Goal: Task Accomplishment & Management: Manage account settings

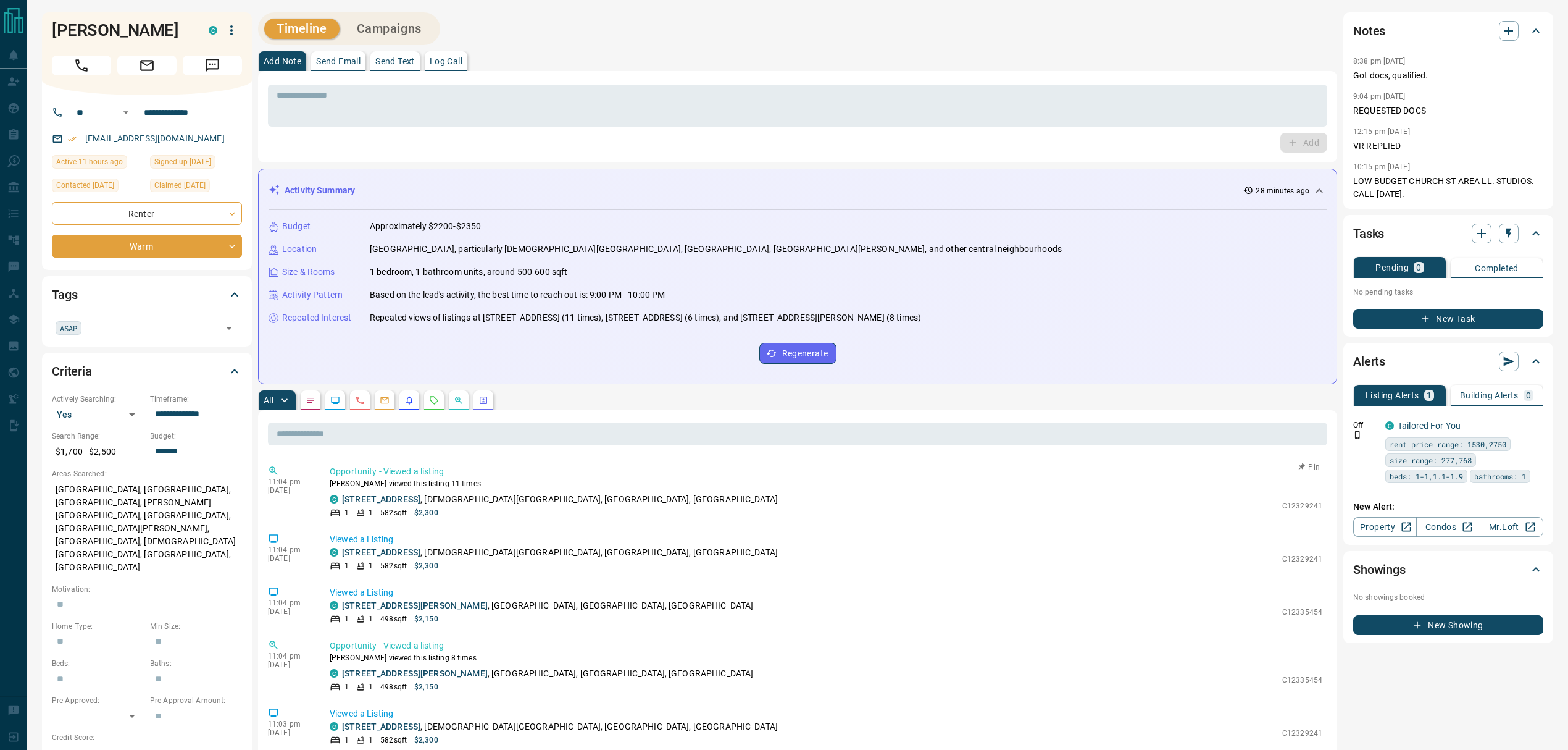
click at [630, 505] on div "C [STREET_ADDRESS][DEMOGRAPHIC_DATA]" at bounding box center [802, 499] width 946 height 13
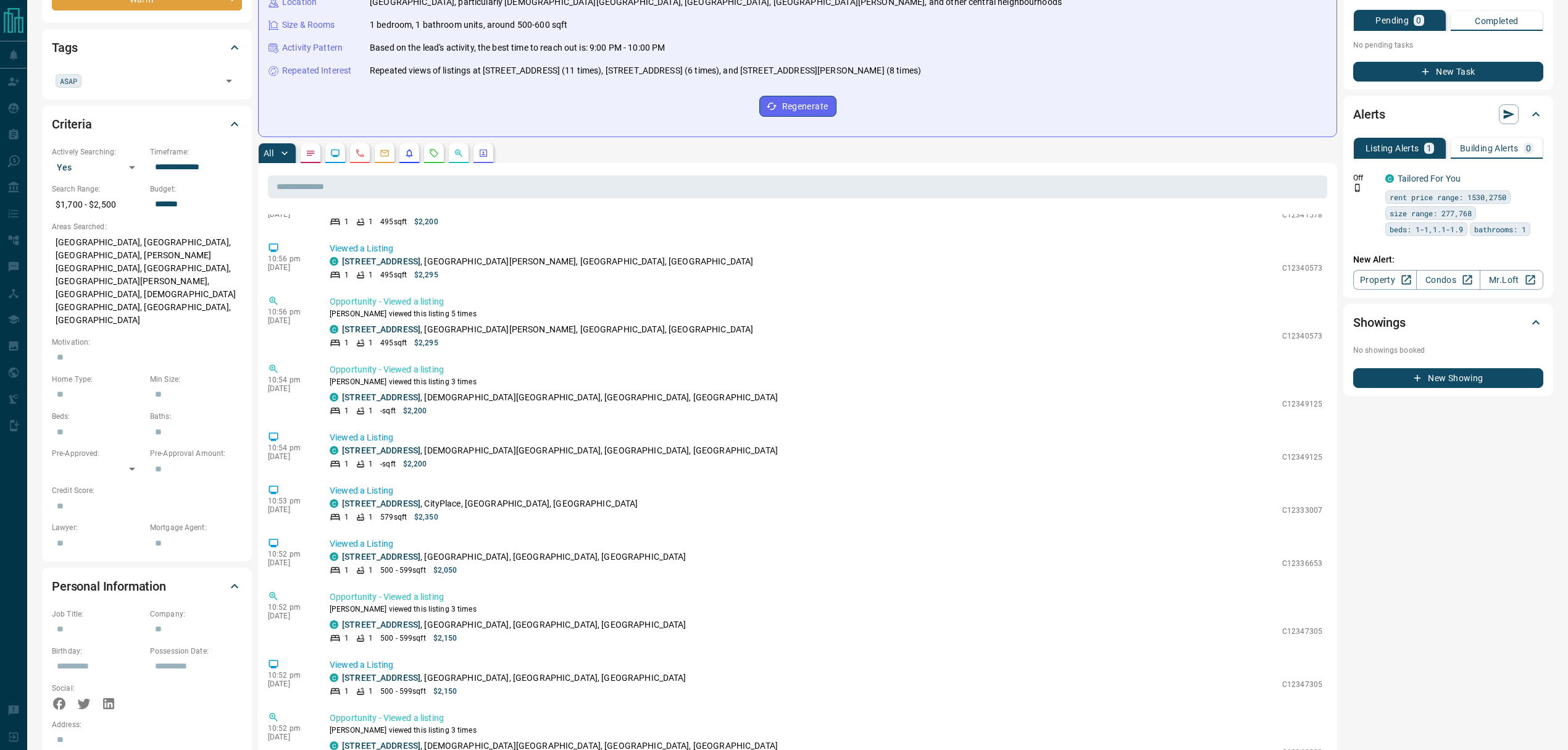
scroll to position [1371, 0]
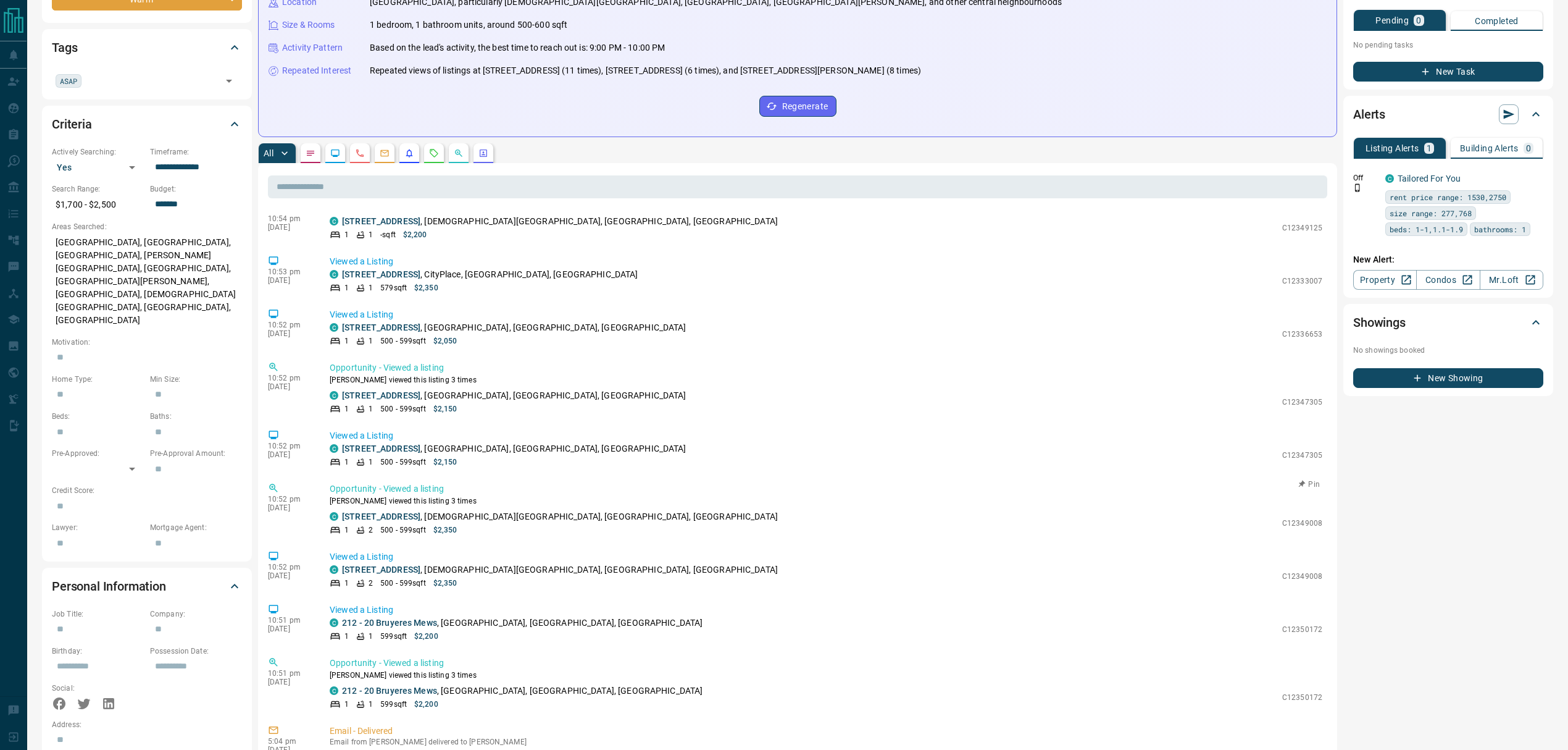
click at [651, 510] on div "C [STREET_ADDRESS][DEMOGRAPHIC_DATA]" at bounding box center [802, 516] width 946 height 13
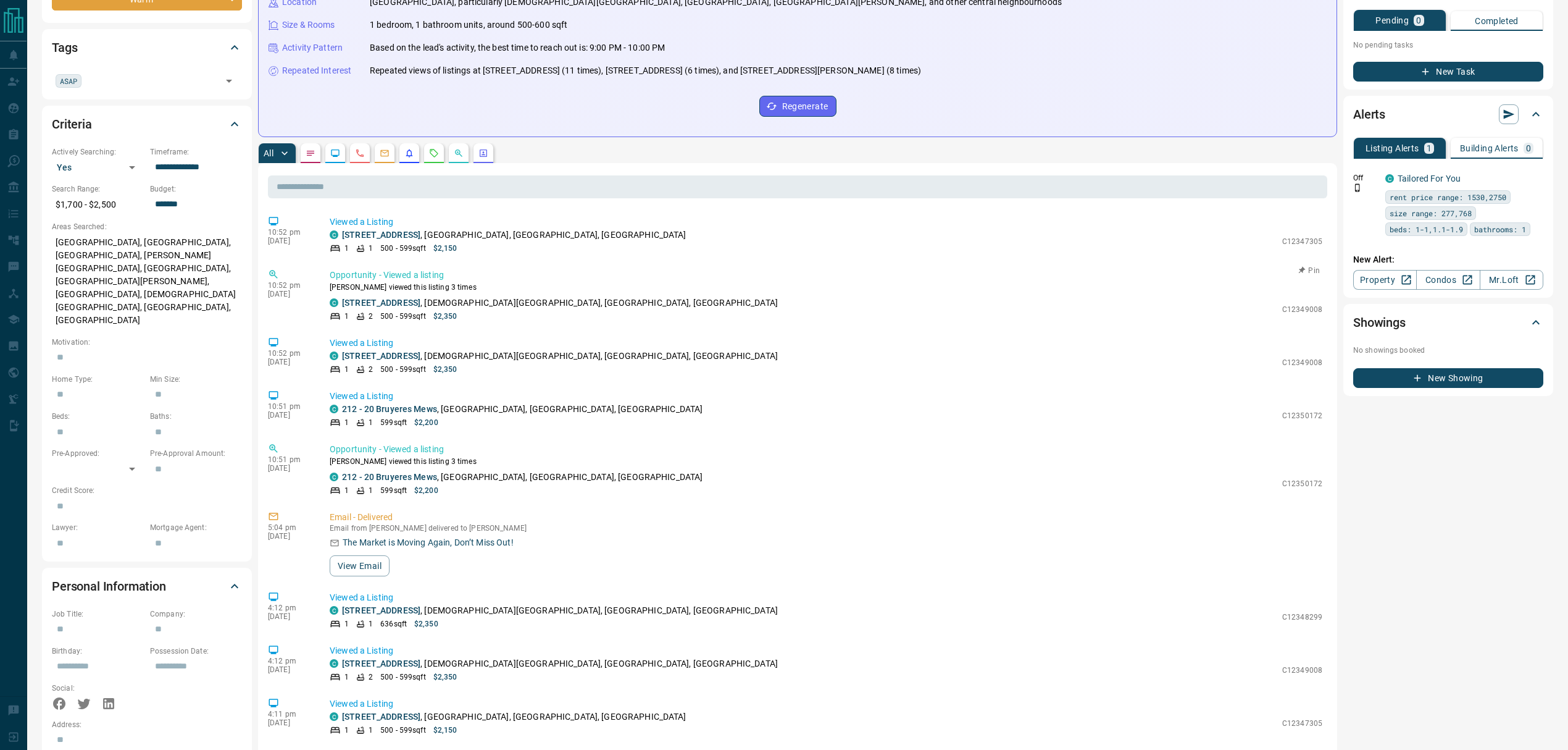
scroll to position [1700, 0]
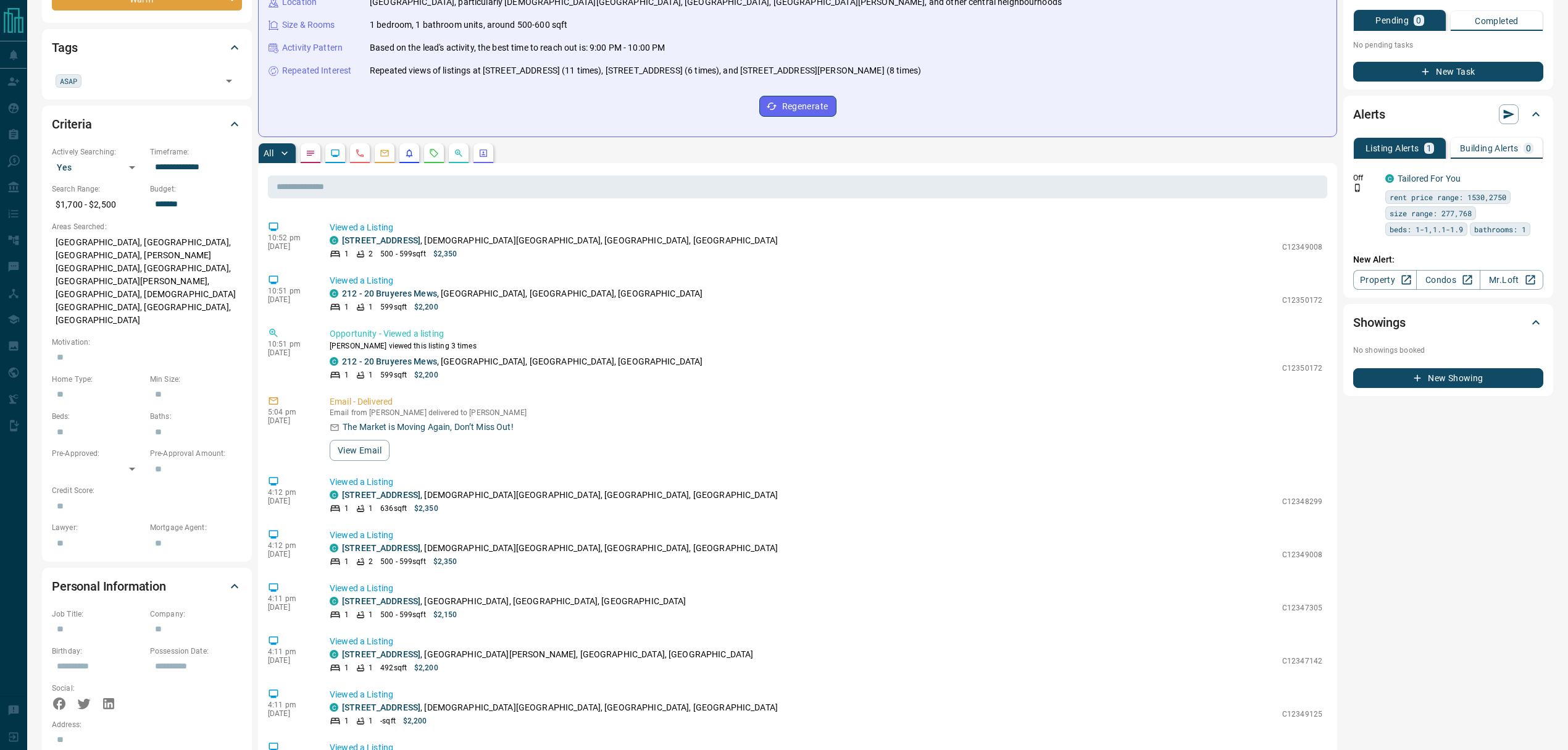
click at [858, 467] on div "11:04 pm [DATE] Opportunity - Viewed a listing [PERSON_NAME] viewed this listin…" at bounding box center [797, 709] width 1060 height 988
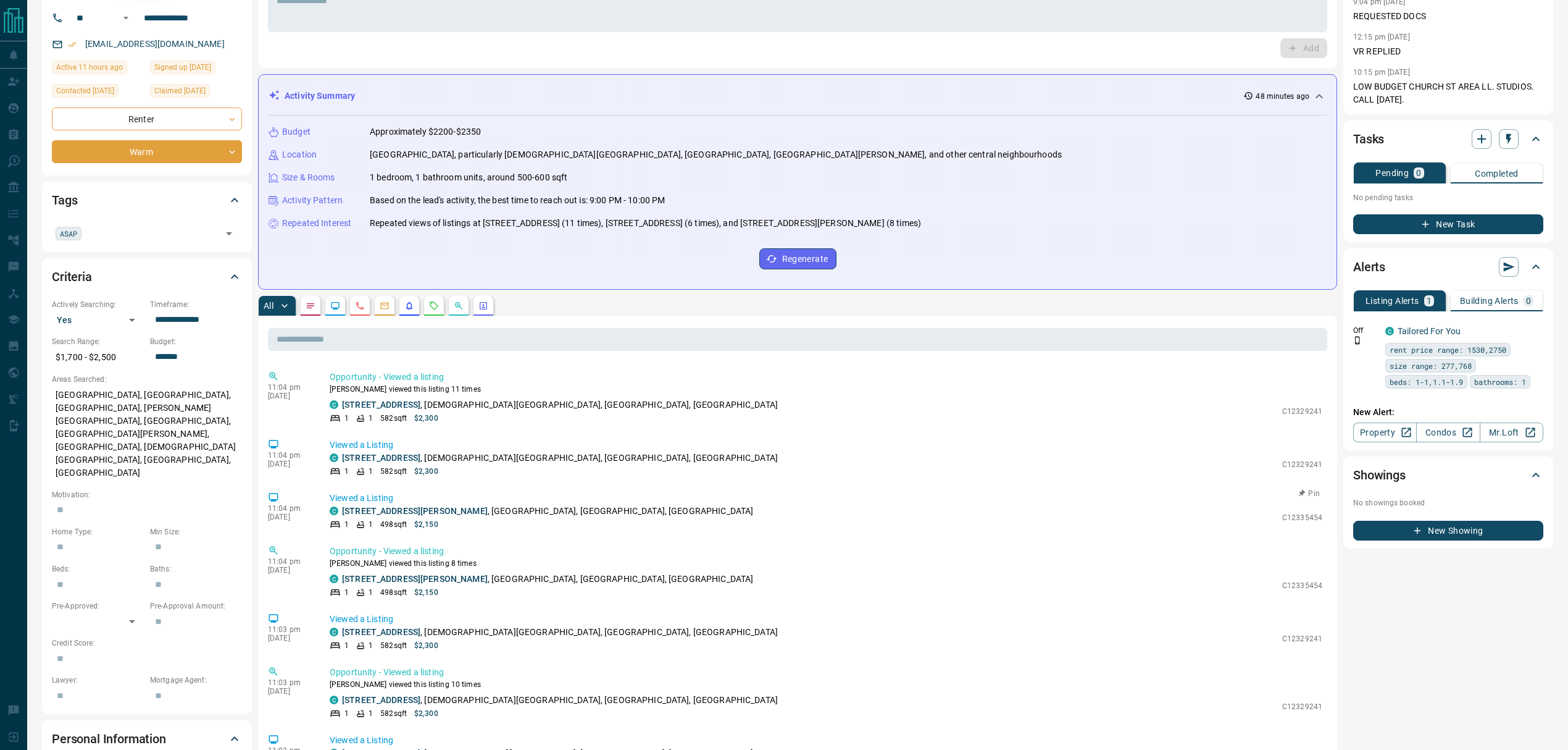
scroll to position [0, 0]
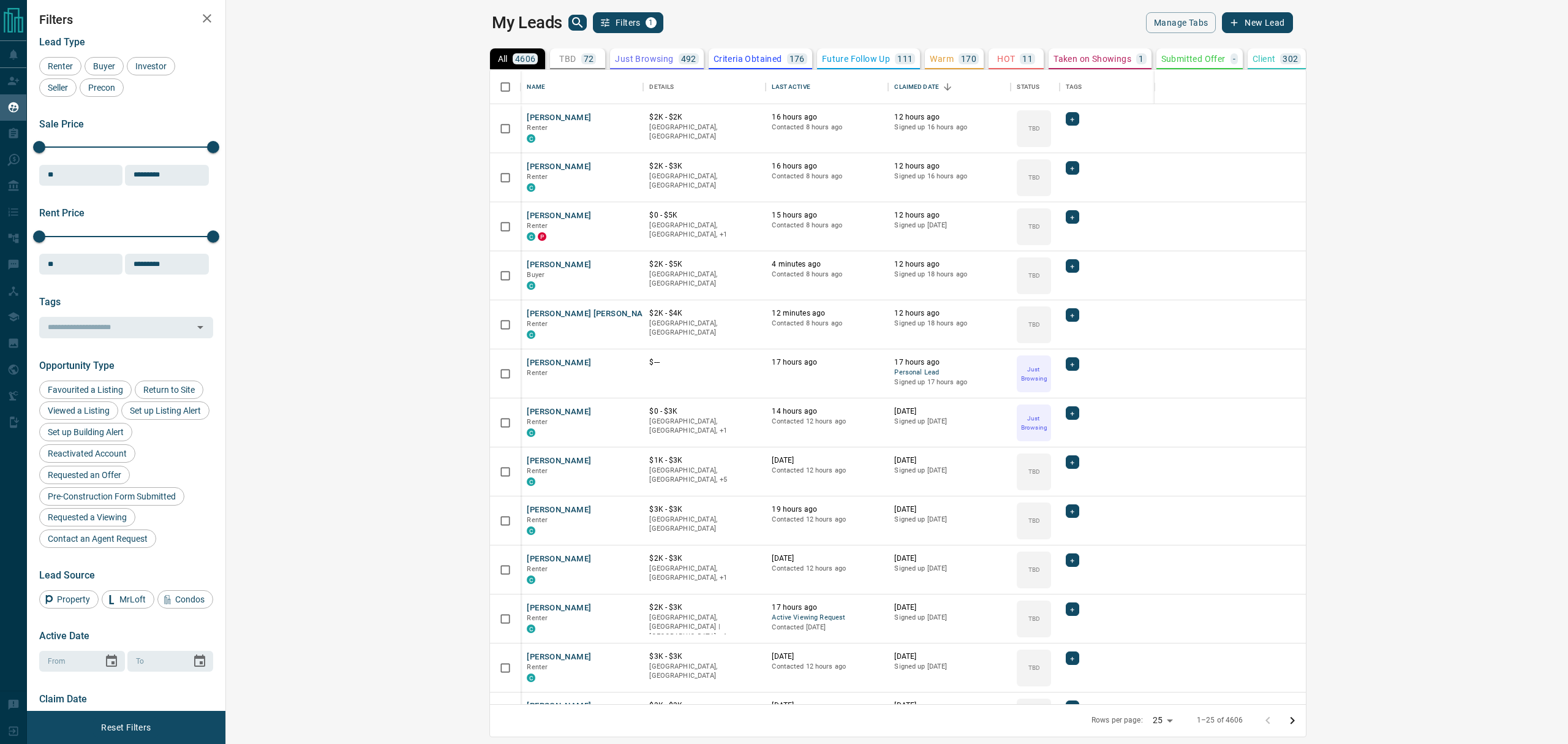
scroll to position [621, 1324]
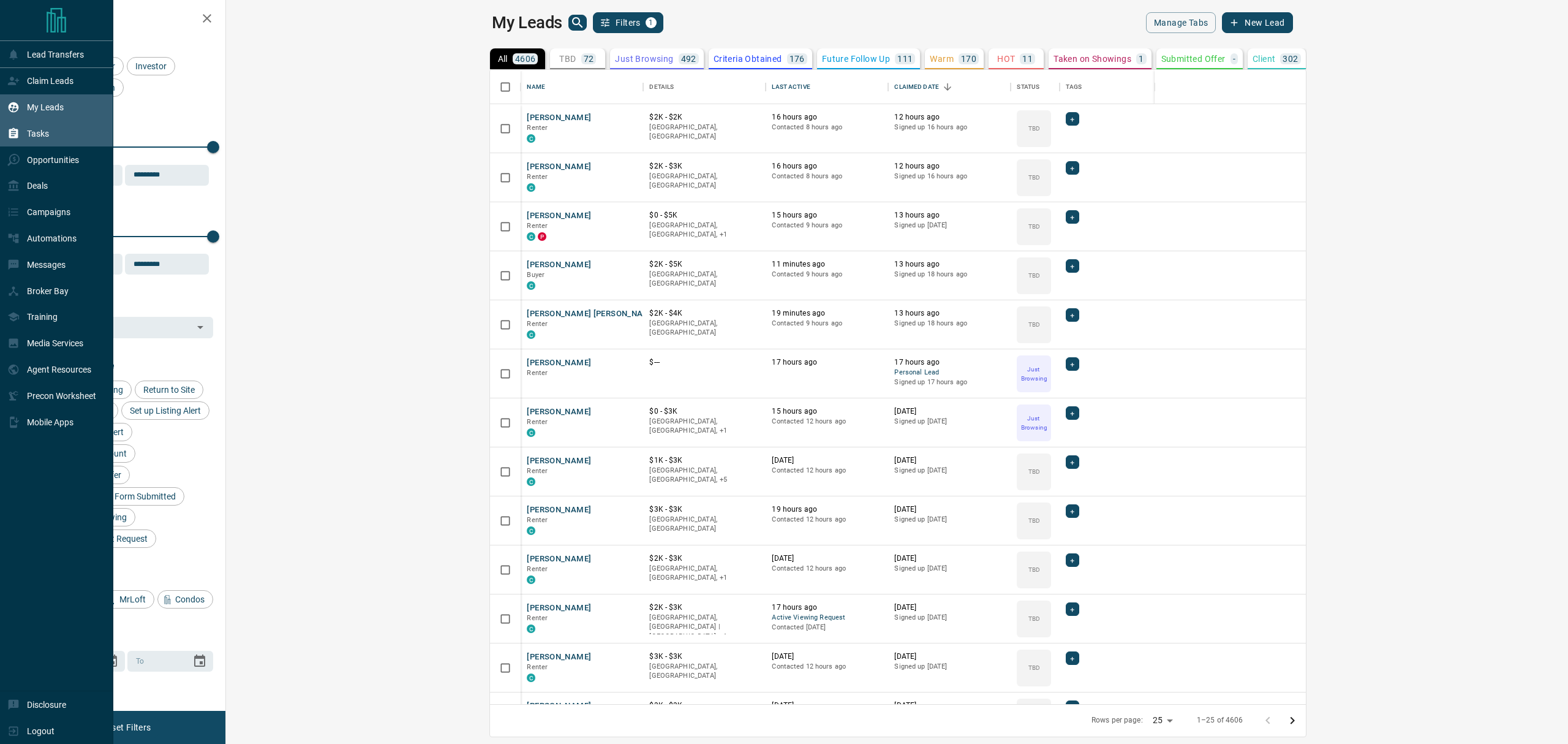
click at [5, 138] on div "Tasks" at bounding box center [56, 134] width 114 height 27
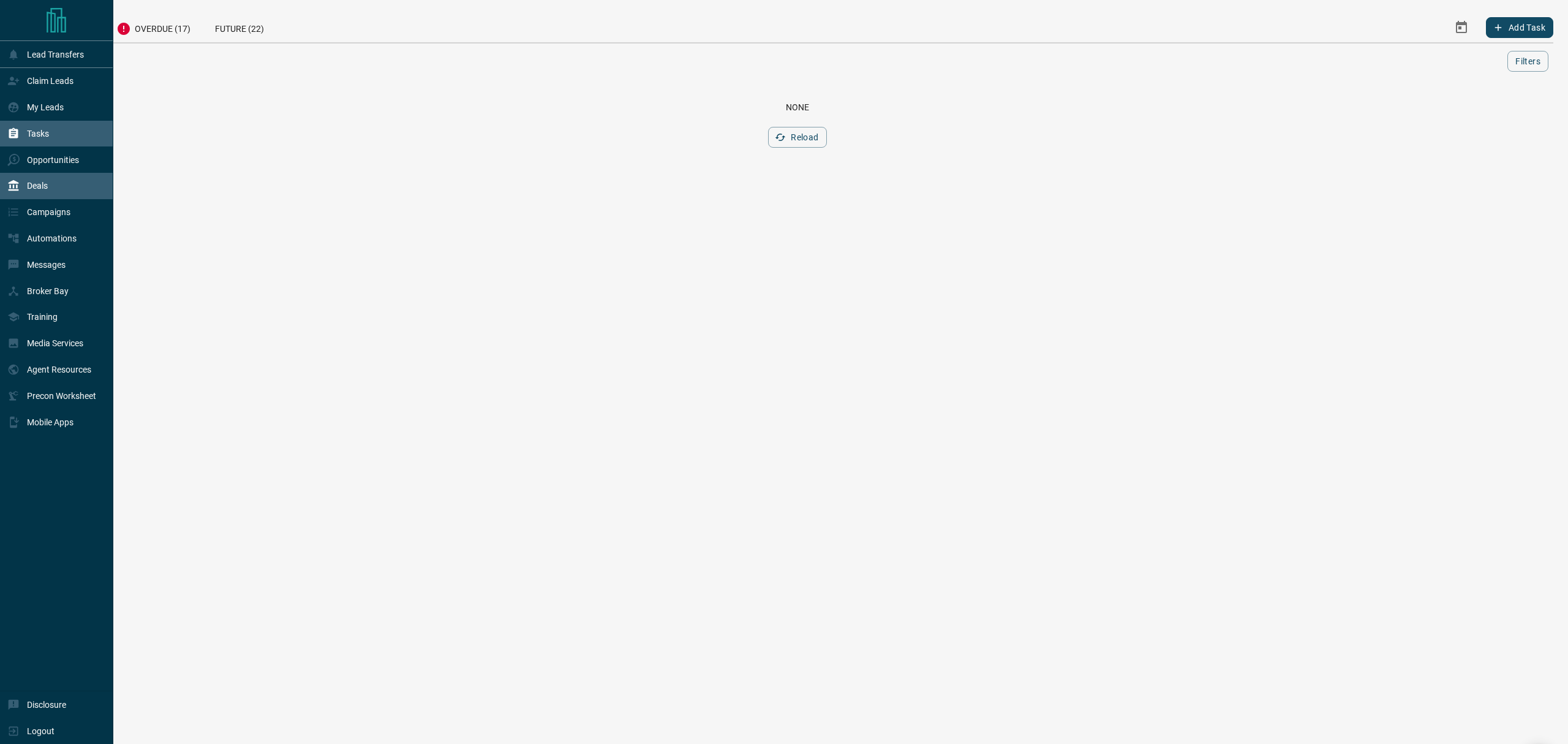
click at [12, 181] on div "Deals" at bounding box center [28, 185] width 40 height 20
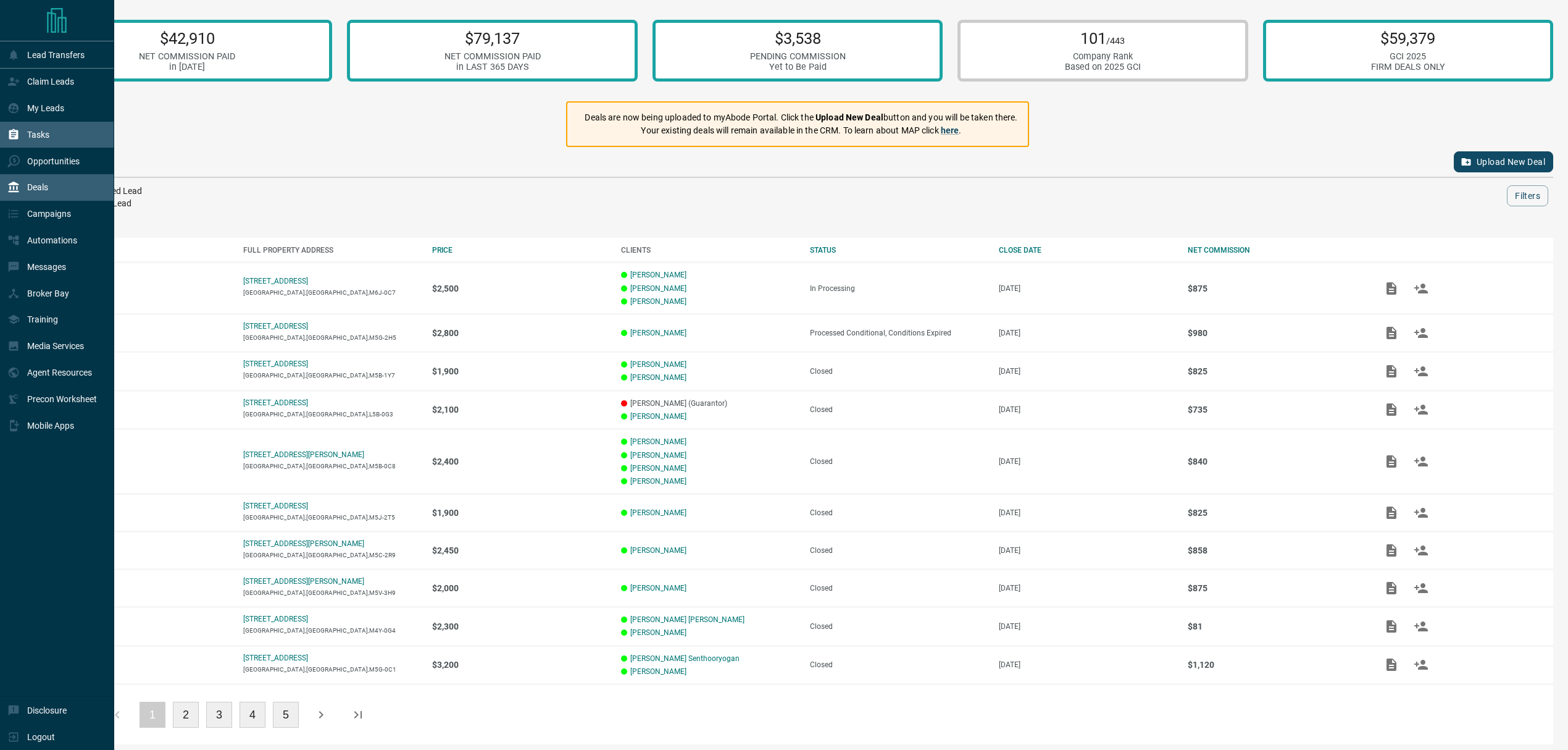
click at [25, 131] on div "Tasks" at bounding box center [29, 135] width 42 height 20
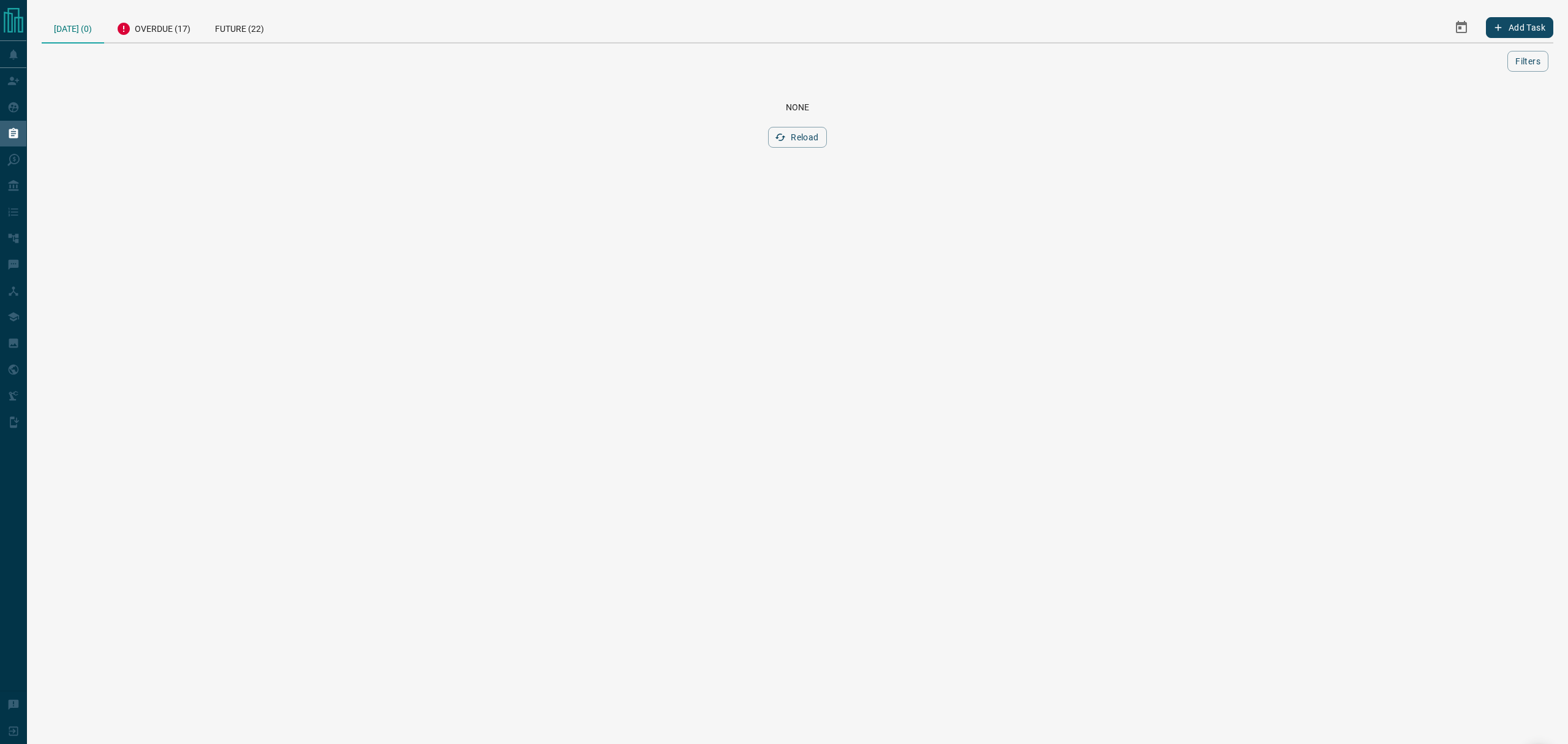
click at [788, 126] on div "None Reload" at bounding box center [797, 125] width 1512 height 74
click at [790, 136] on button "Reload" at bounding box center [796, 138] width 58 height 21
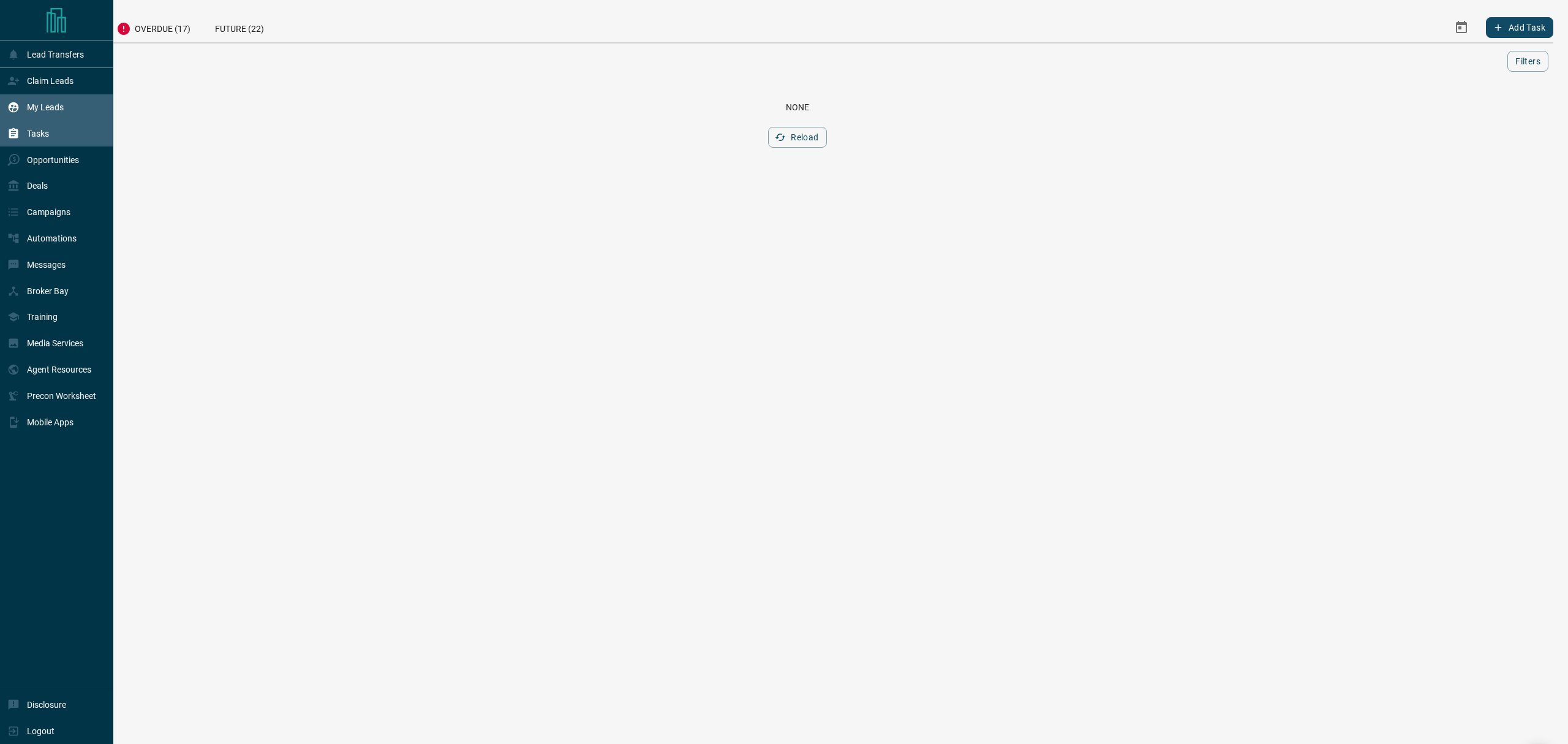
click at [10, 104] on icon at bounding box center [13, 107] width 12 height 12
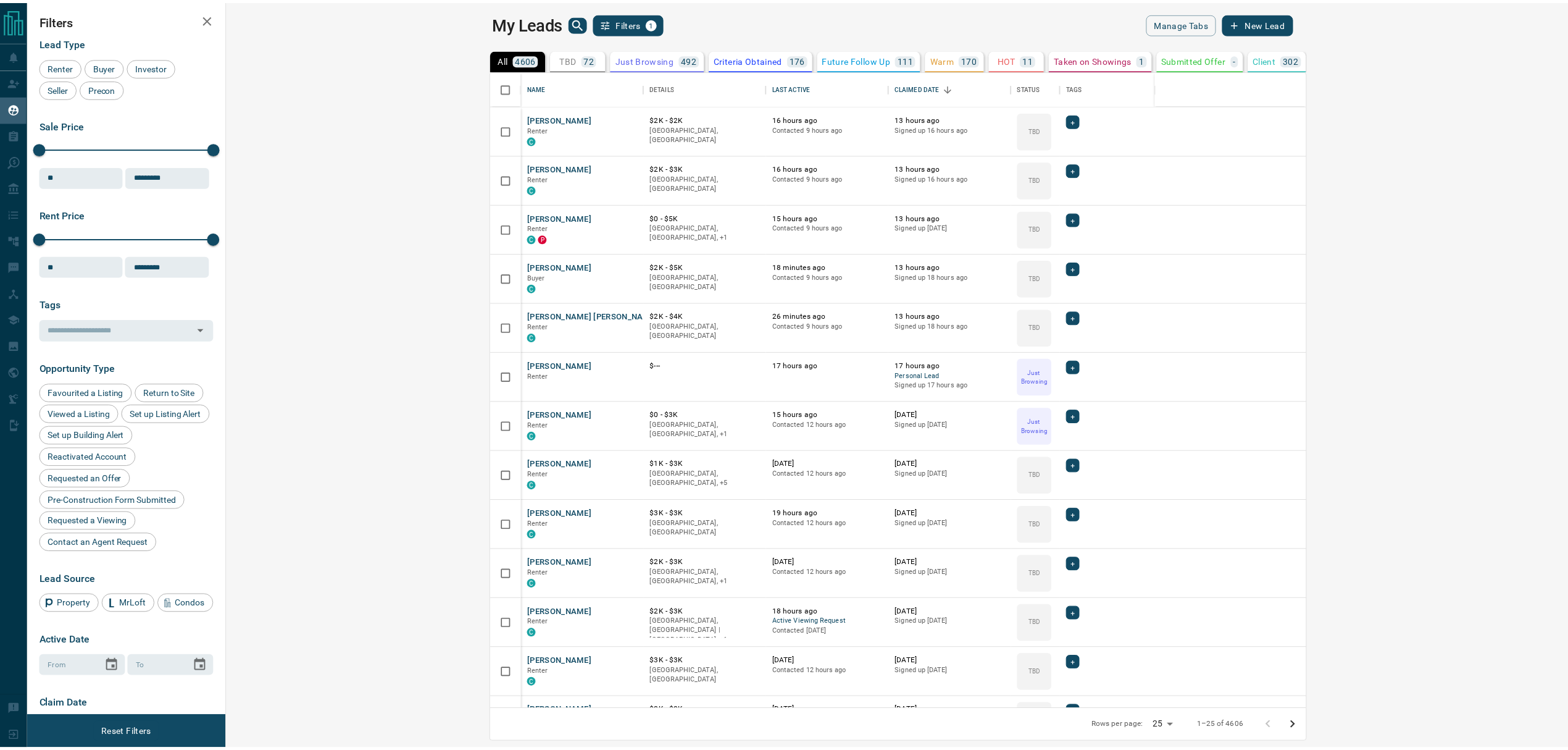
scroll to position [626, 1334]
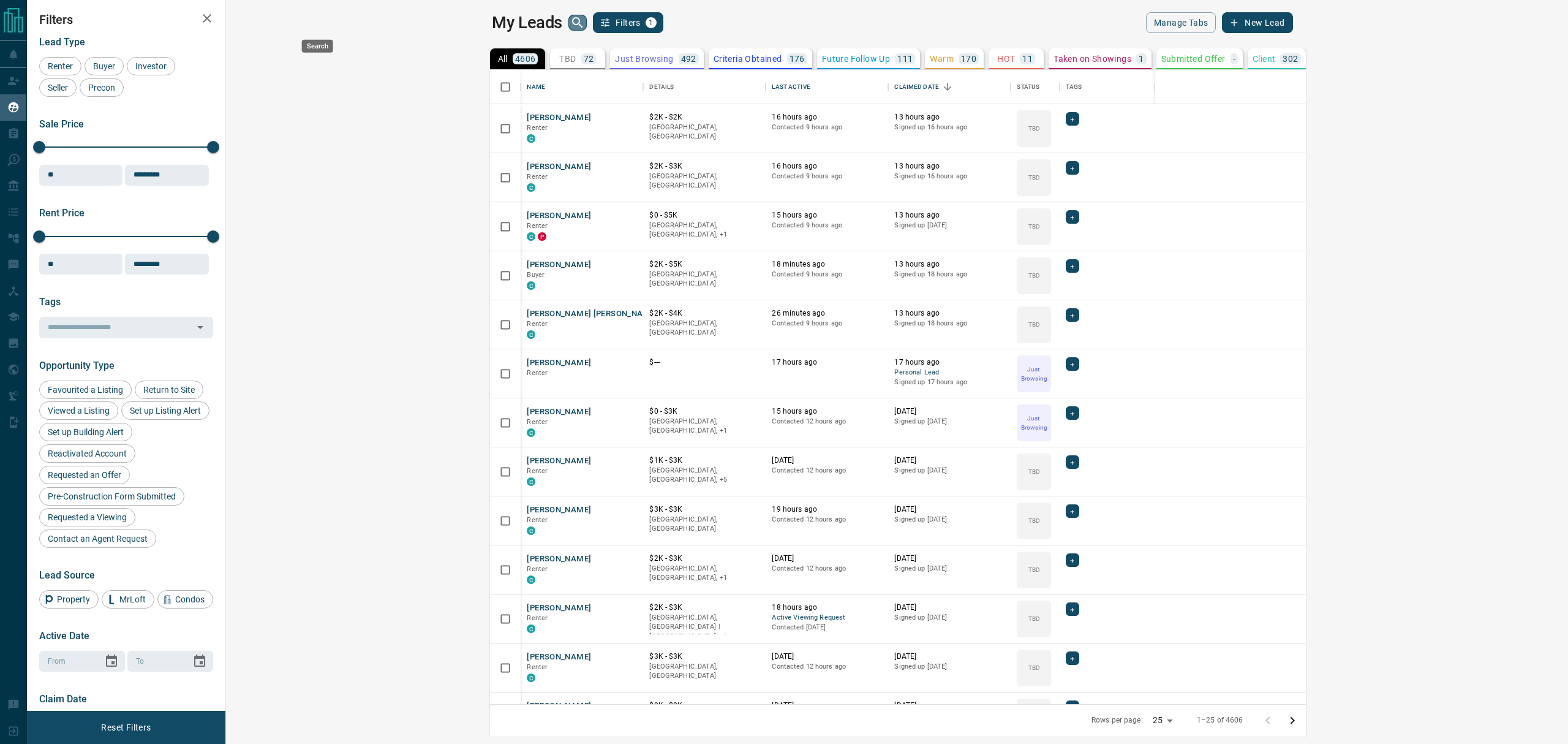
click at [570, 17] on icon "search button" at bounding box center [577, 22] width 14 height 14
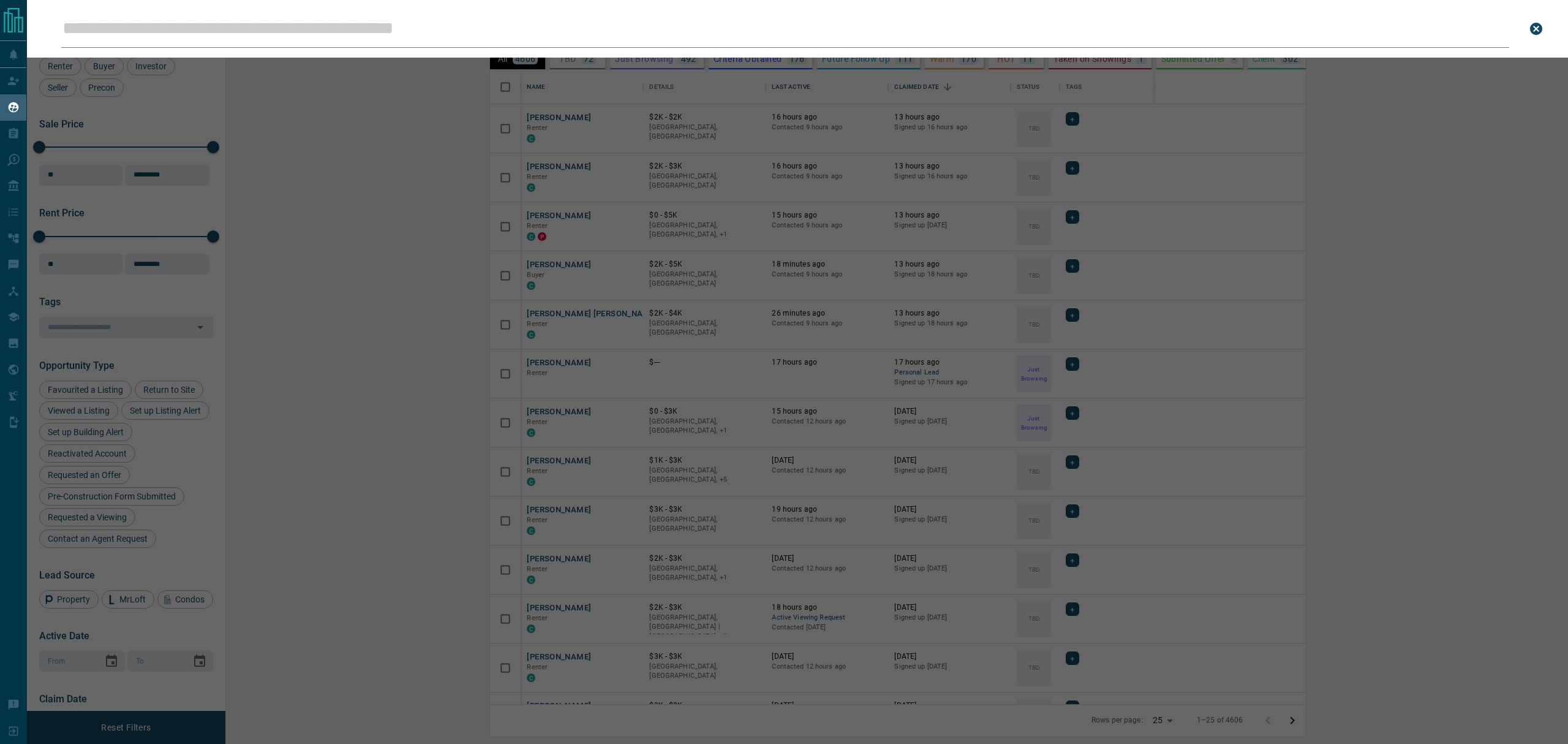
type input "**********"
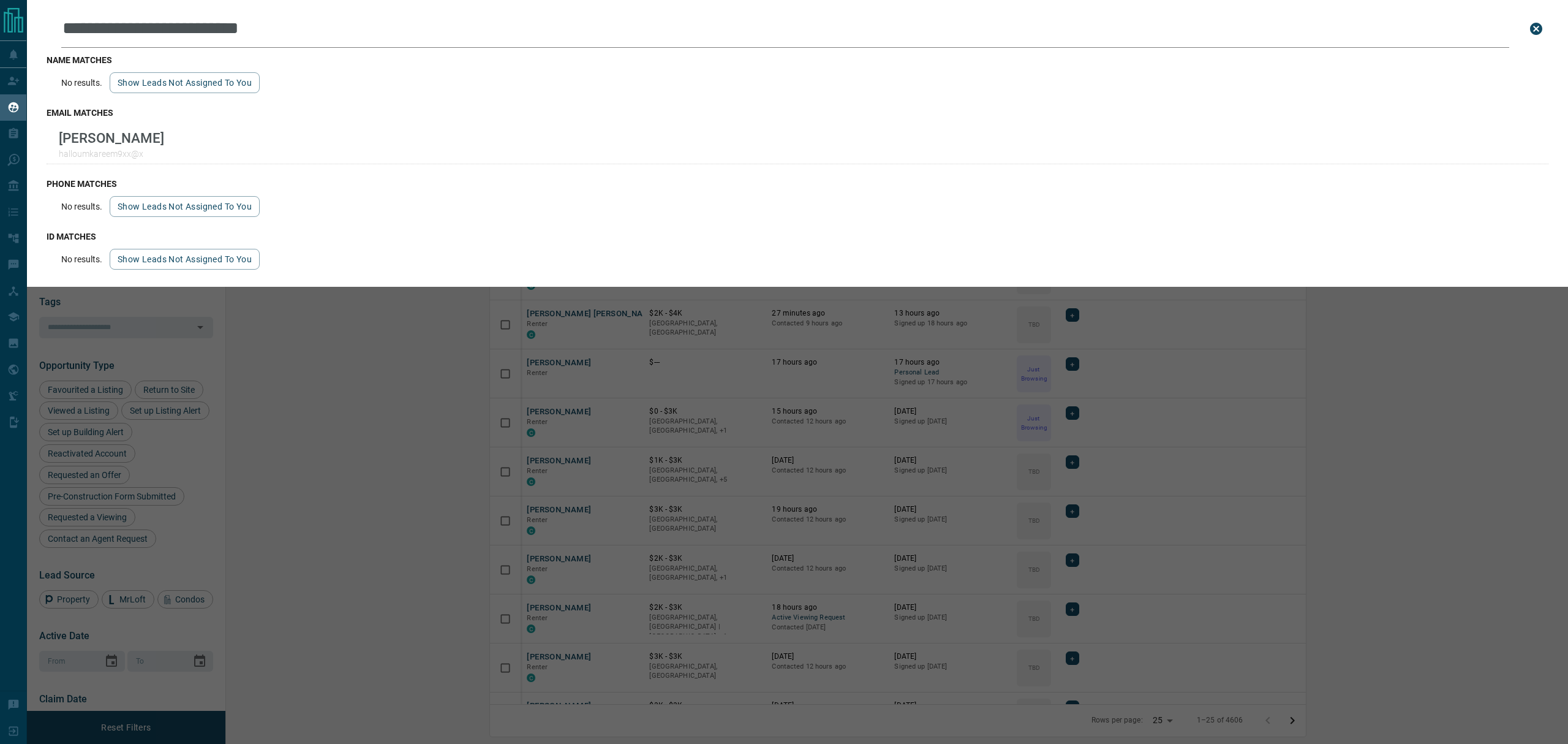
click at [370, 407] on div "**********" at bounding box center [811, 372] width 1568 height 744
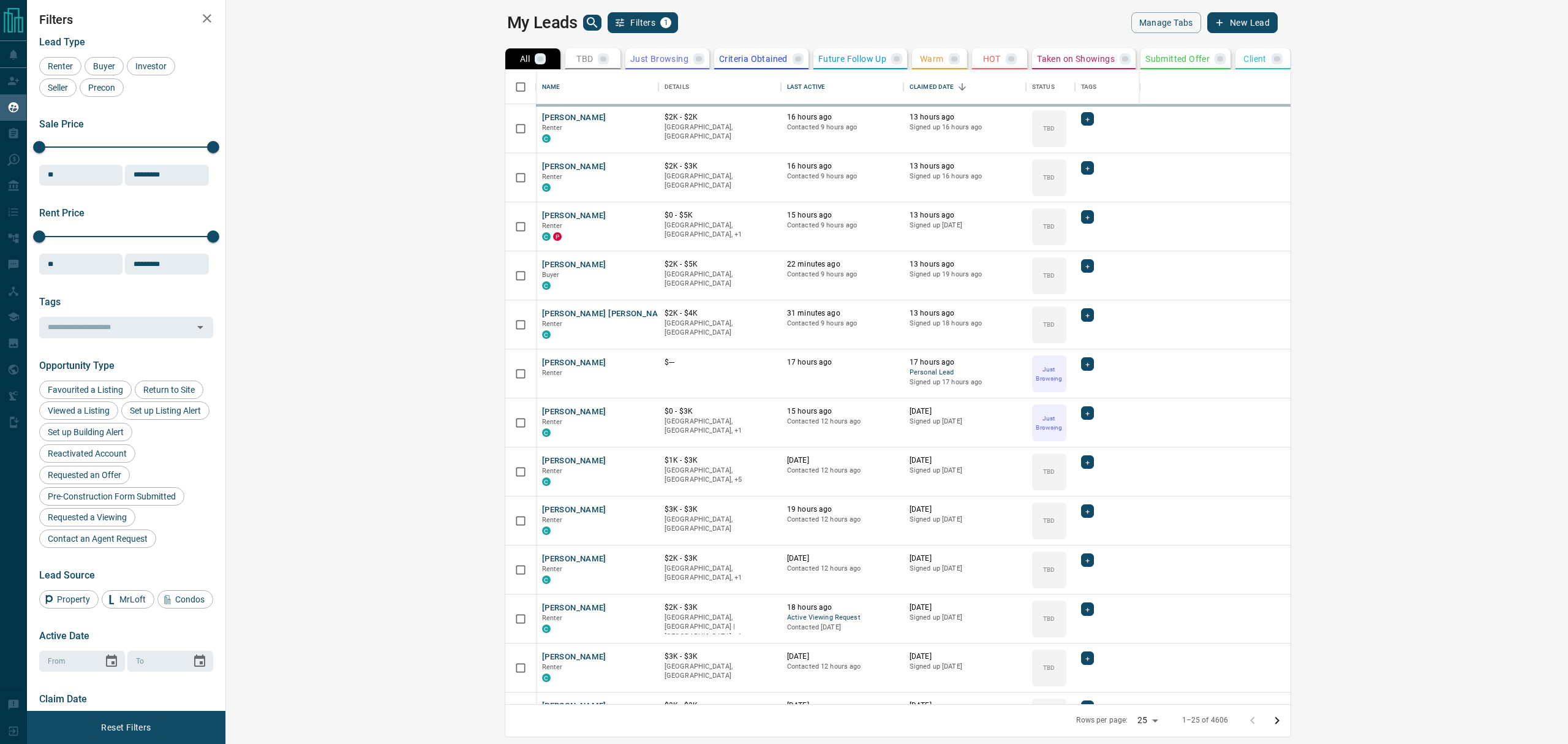
click at [584, 18] on icon "search button" at bounding box center [591, 22] width 14 height 14
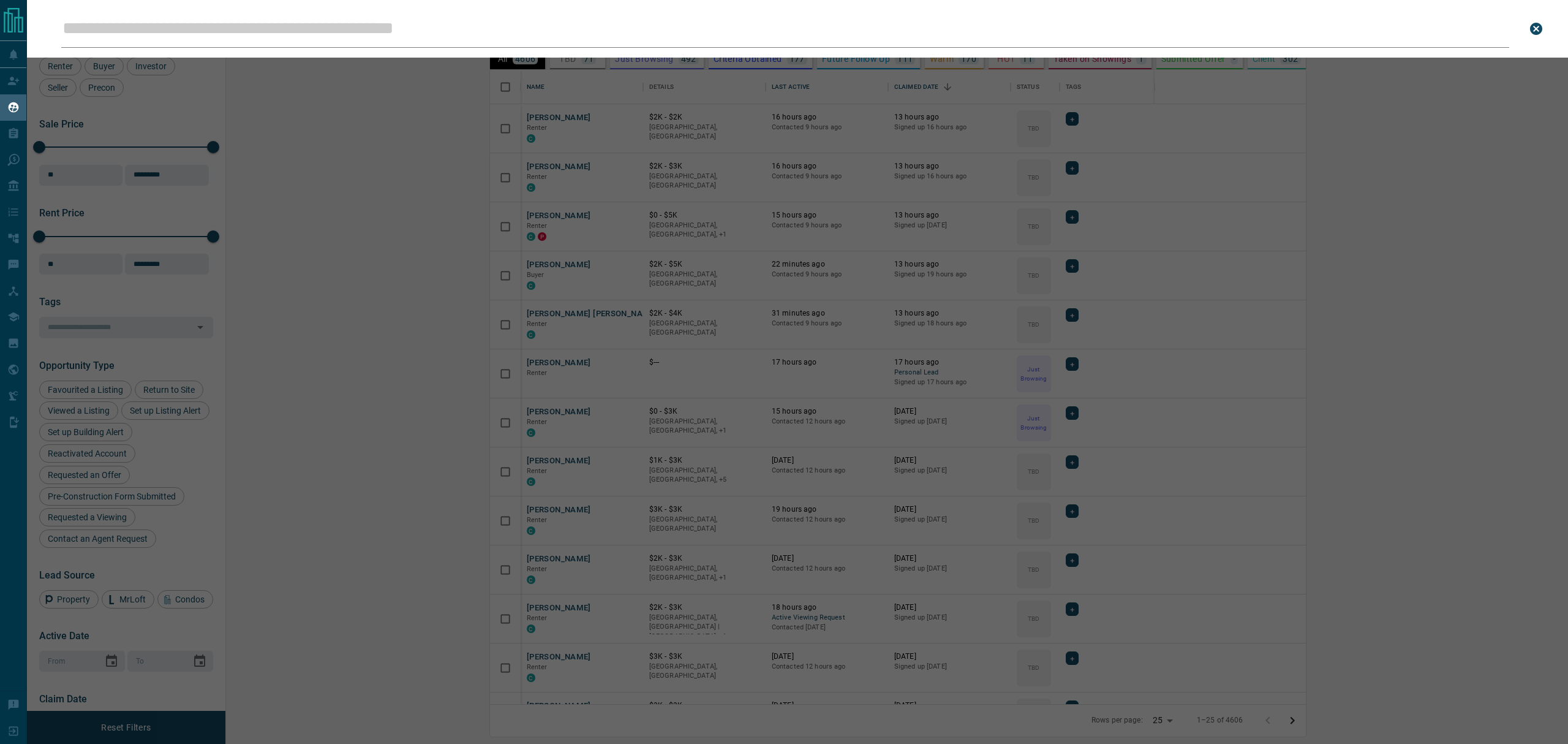
type input "**********"
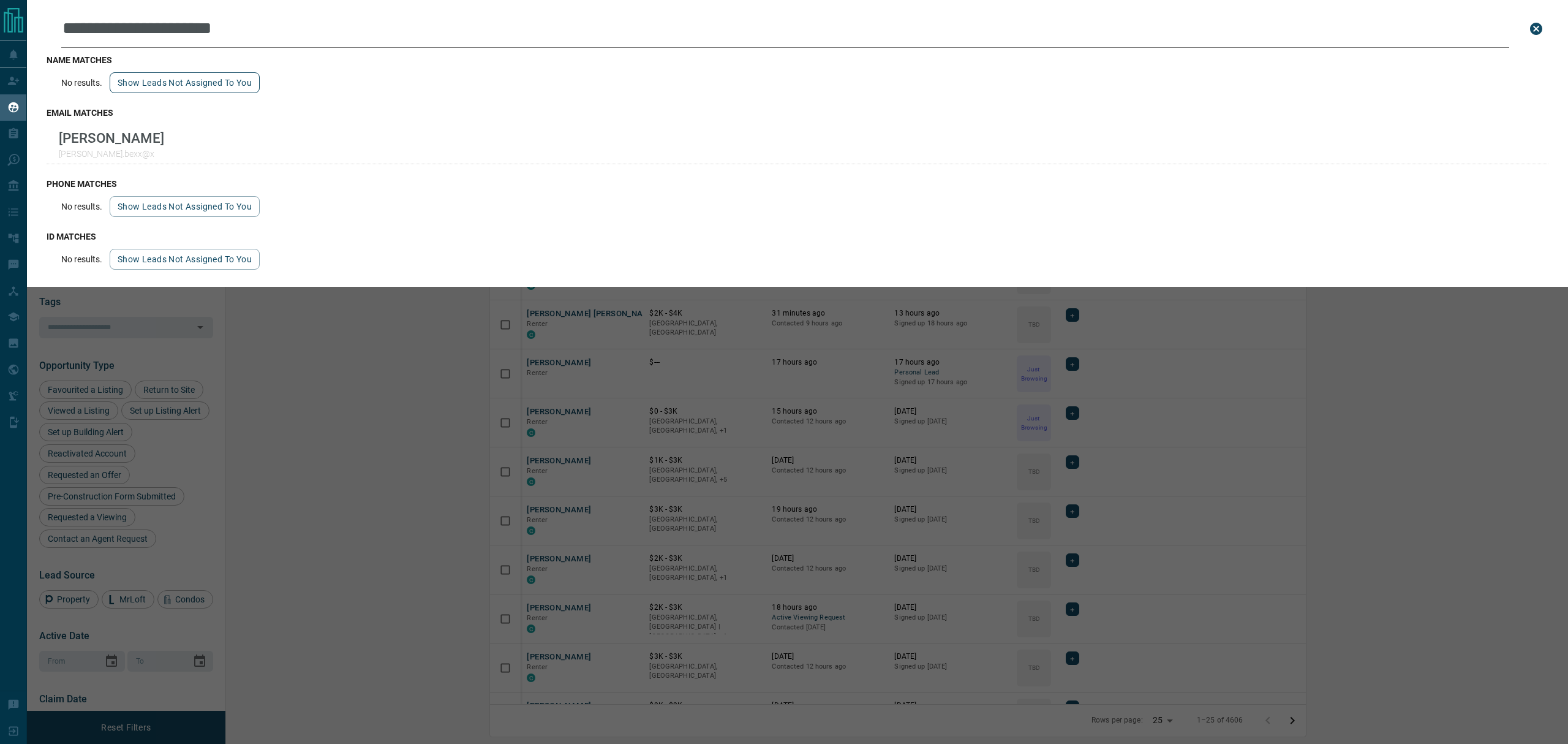
click at [191, 86] on button "Show leads not assigned to you" at bounding box center [184, 83] width 150 height 21
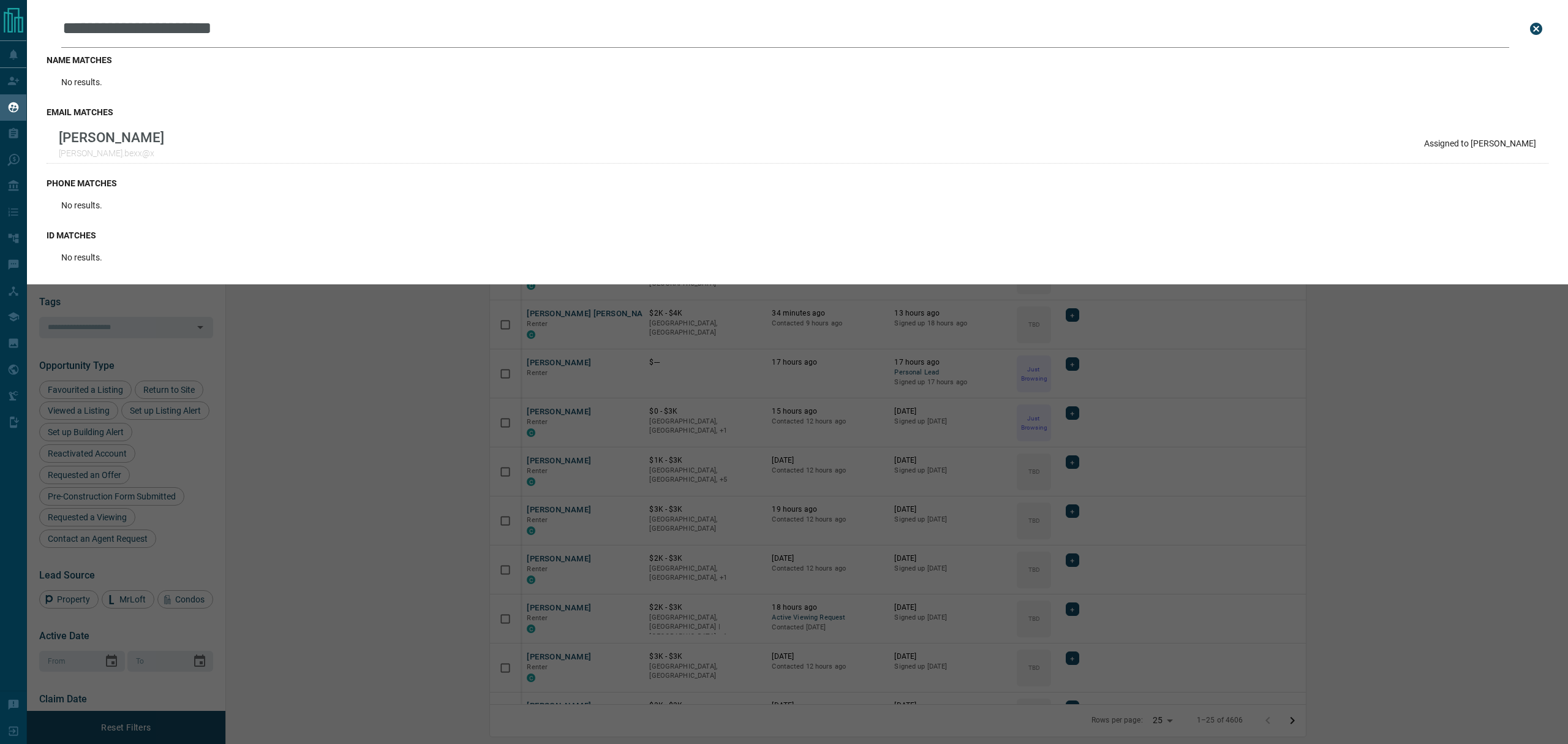
click at [392, 434] on div "**********" at bounding box center [811, 372] width 1568 height 744
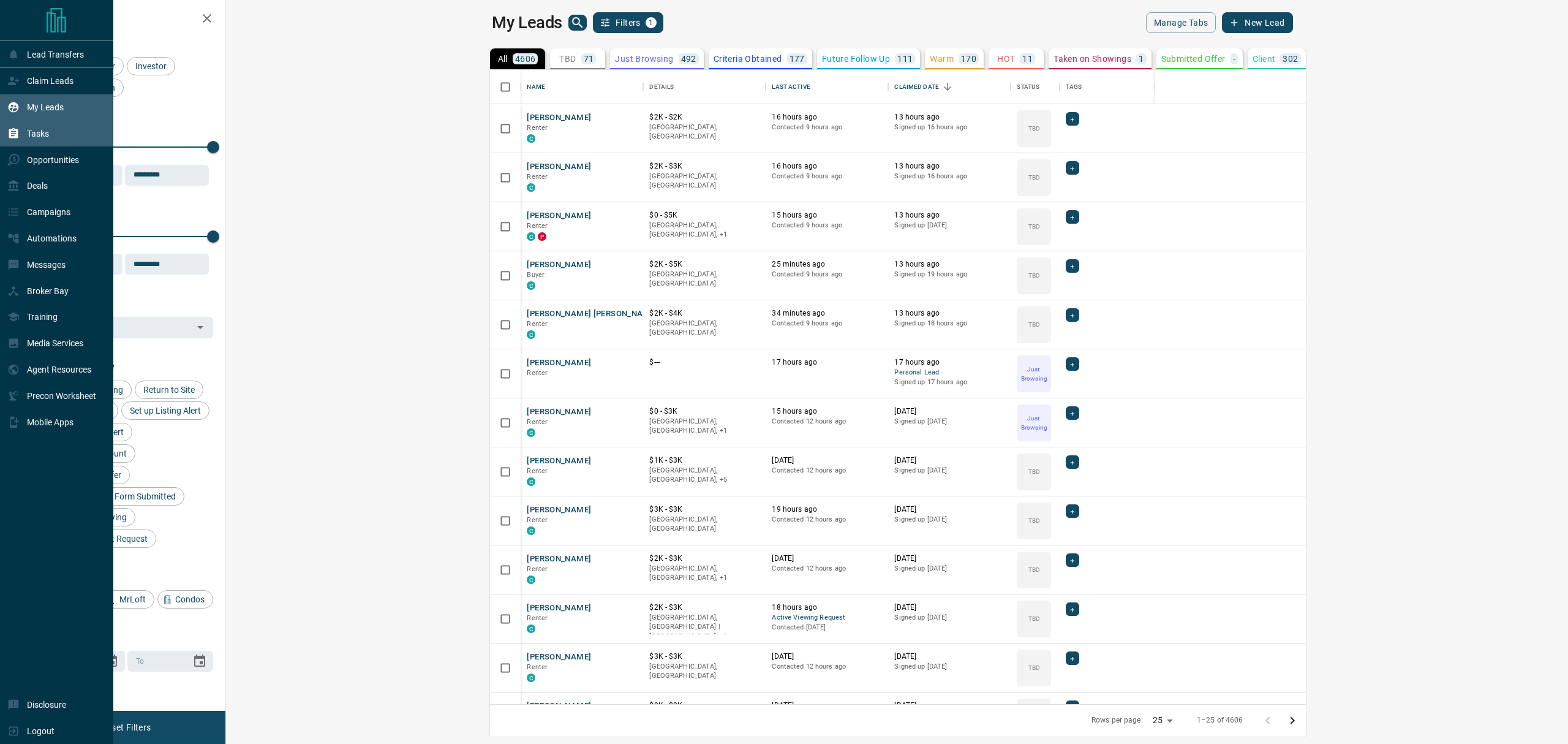
click at [1, 136] on div "Tasks" at bounding box center [56, 134] width 114 height 27
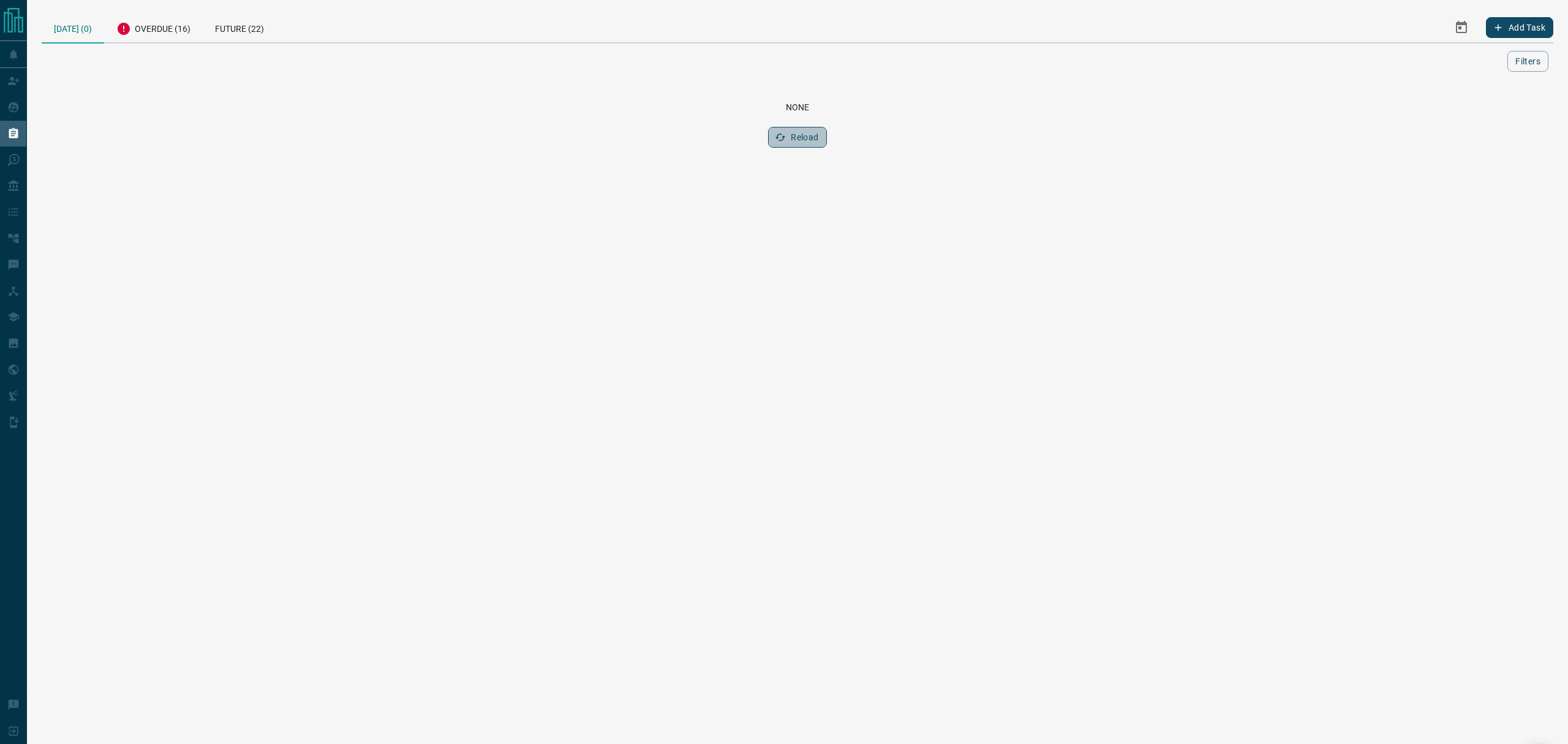
click at [795, 128] on button "Reload" at bounding box center [796, 138] width 58 height 21
click at [174, 34] on div "Overdue (16)" at bounding box center [153, 27] width 98 height 30
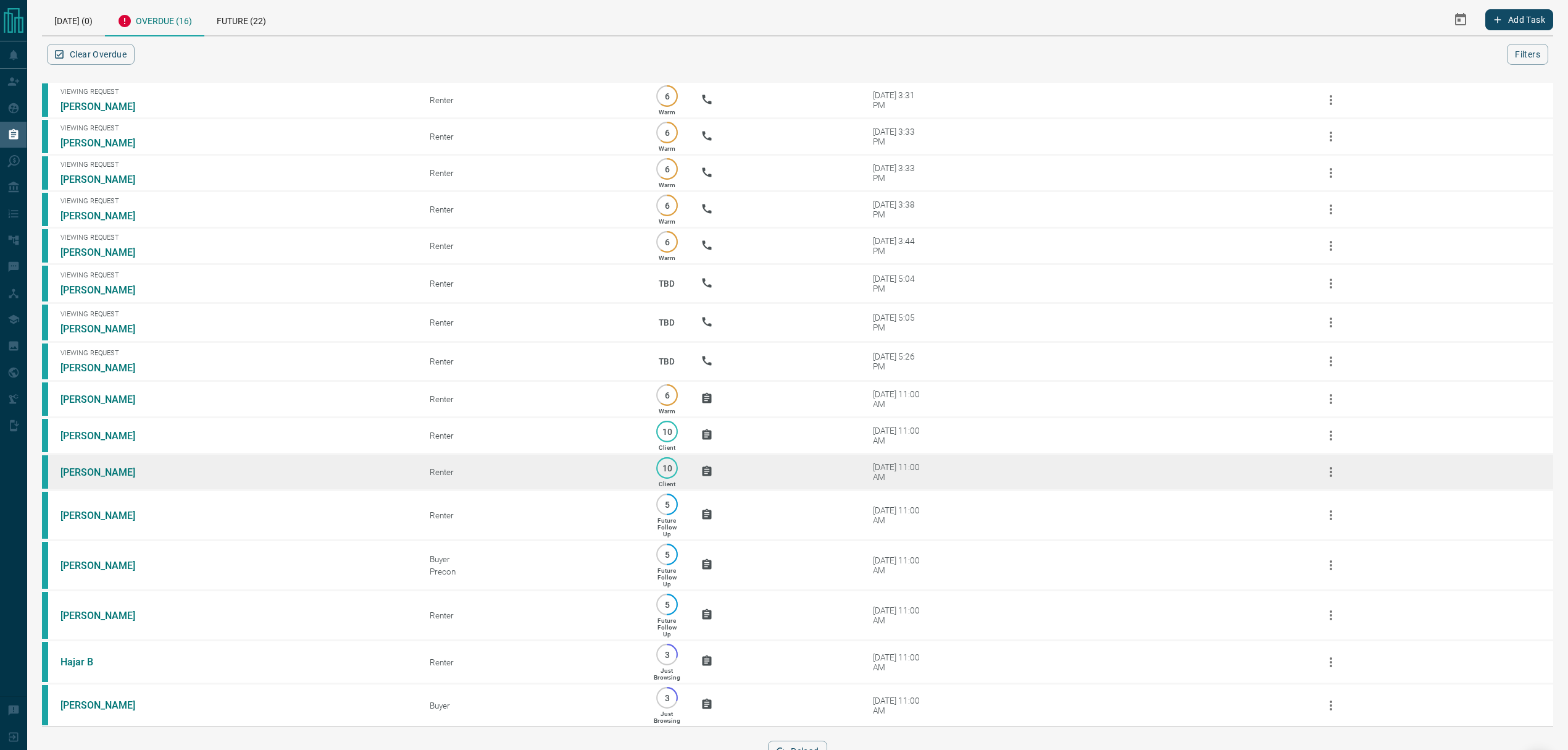
scroll to position [67, 0]
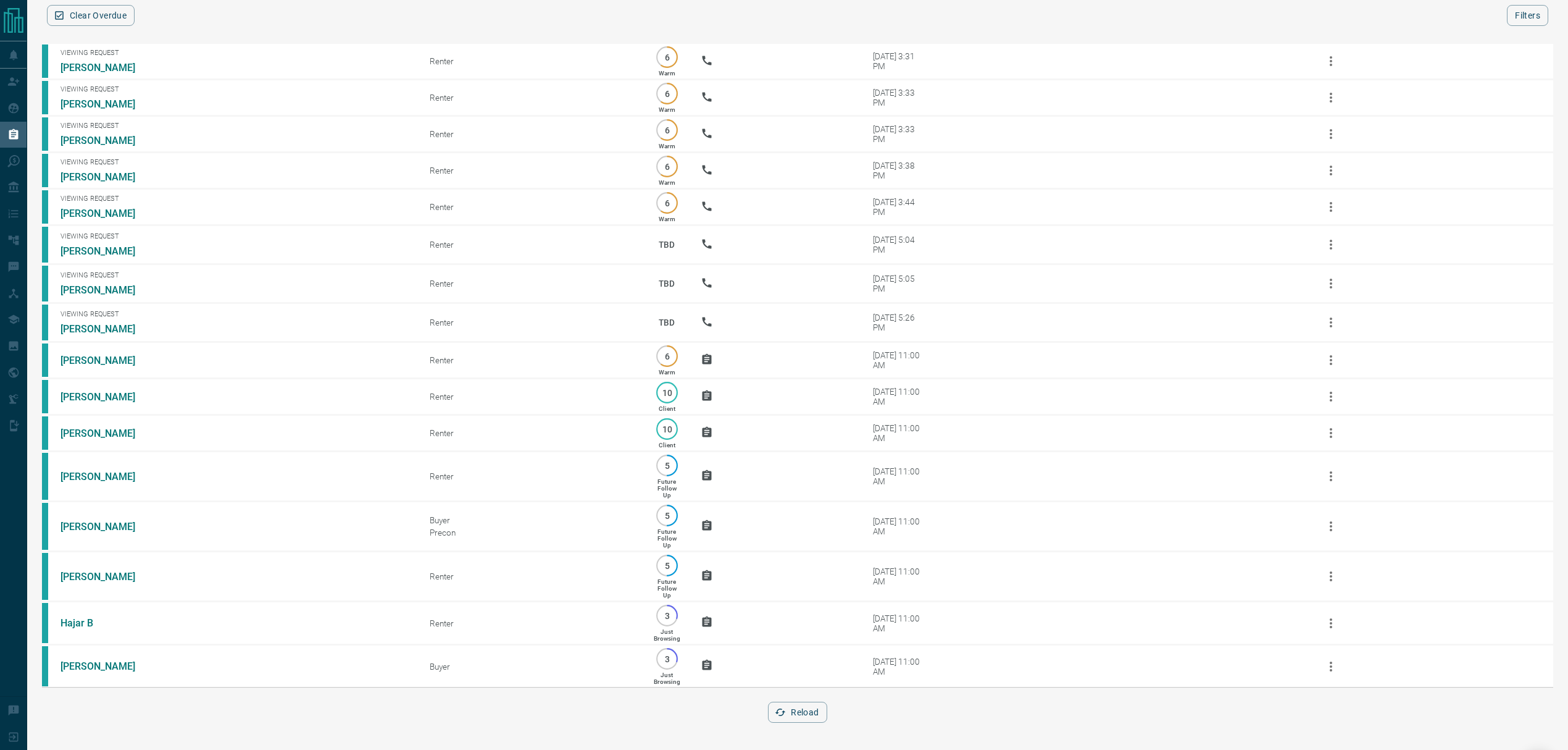
click at [787, 703] on button "Reload" at bounding box center [797, 712] width 59 height 21
click at [789, 715] on button "Reload" at bounding box center [797, 712] width 59 height 21
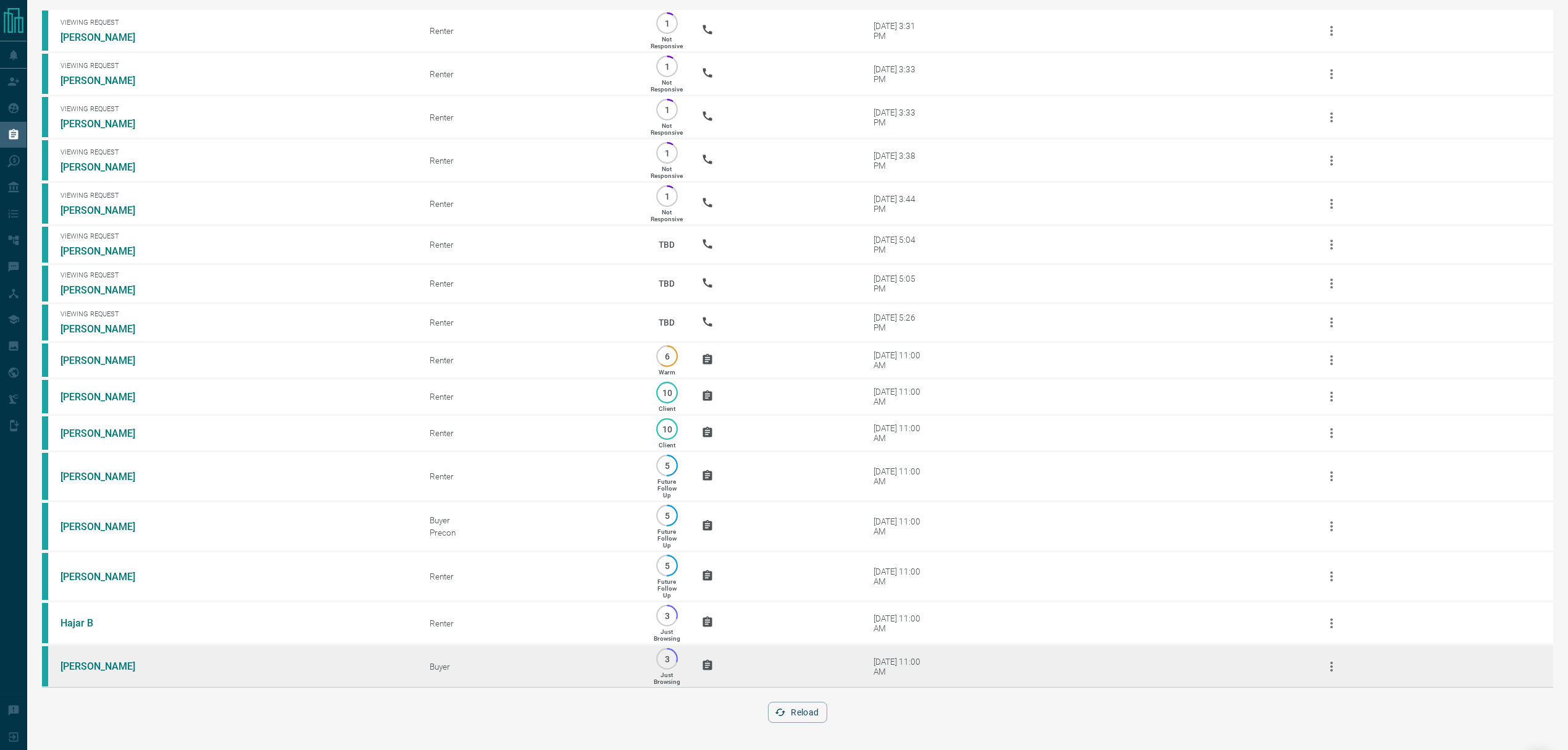
scroll to position [104, 0]
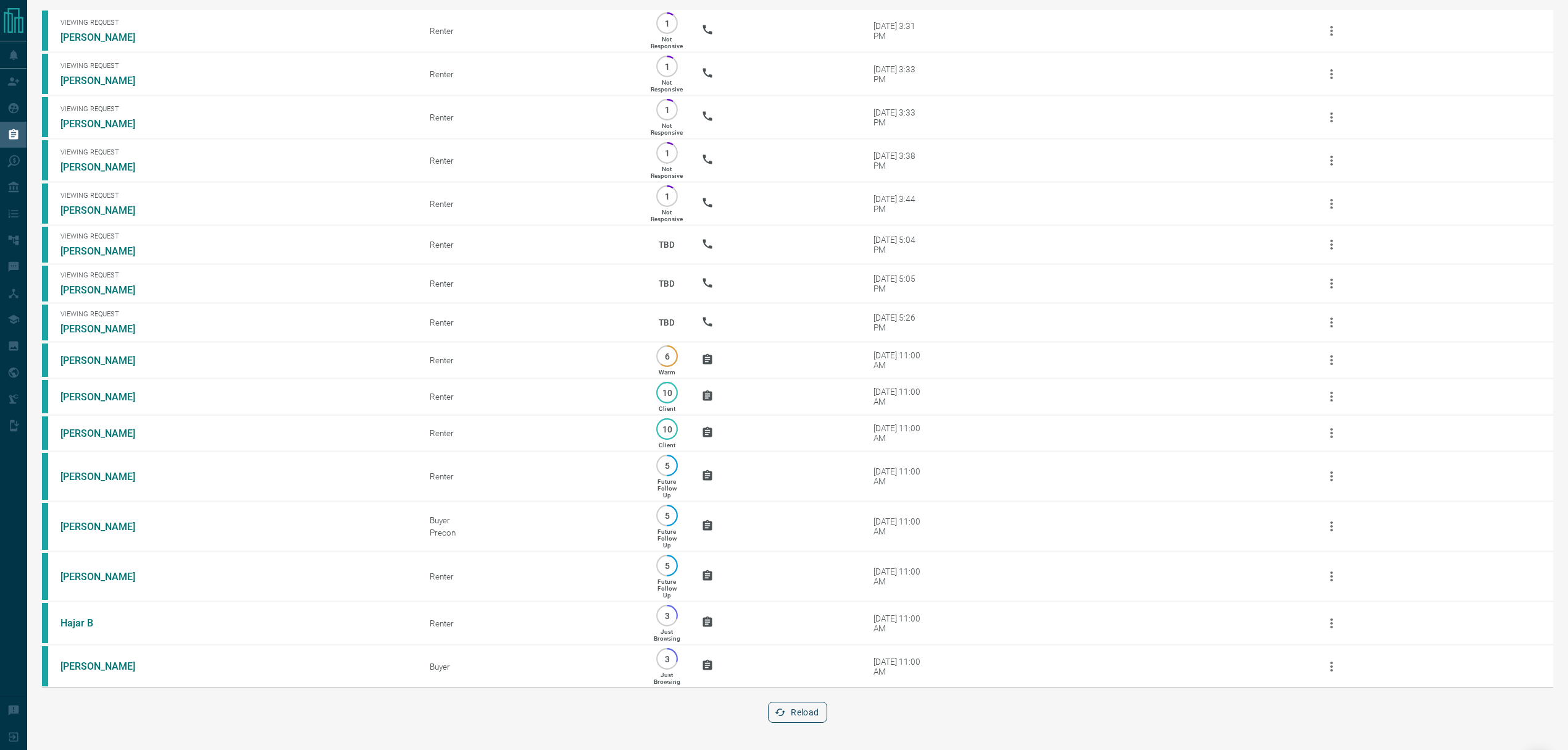
click at [804, 715] on button "Reload" at bounding box center [797, 712] width 59 height 21
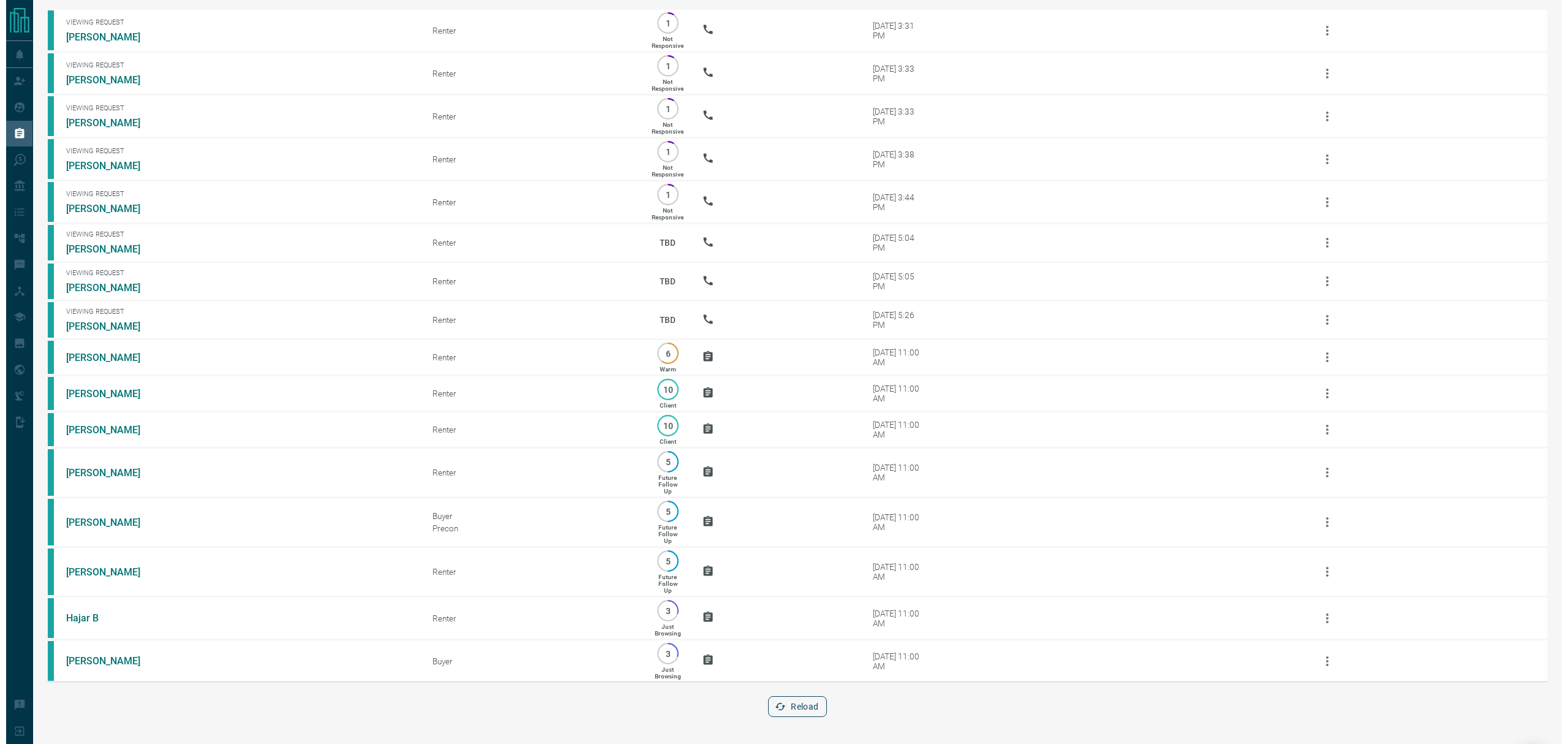
scroll to position [0, 0]
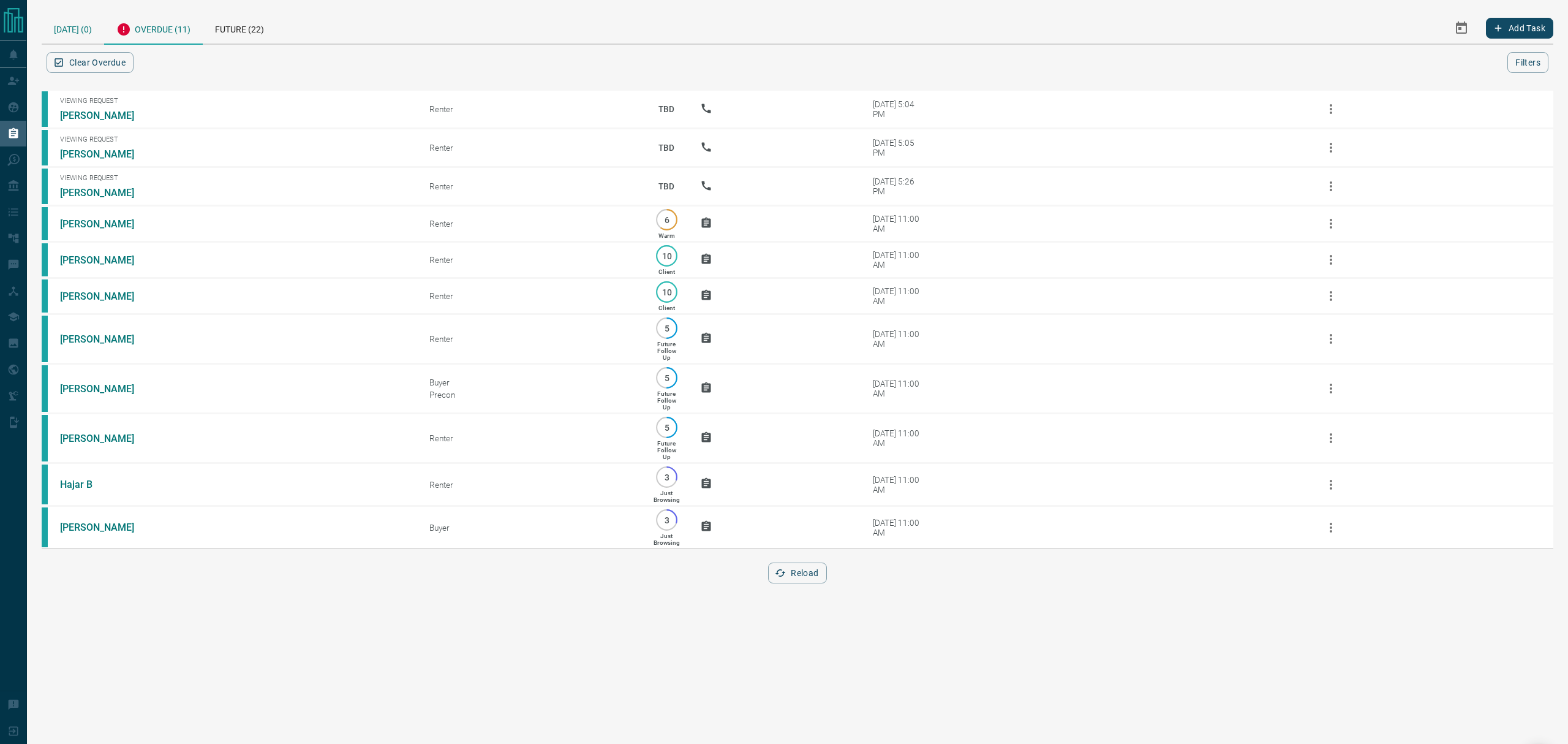
click at [88, 34] on div "Today (0)" at bounding box center [73, 28] width 62 height 32
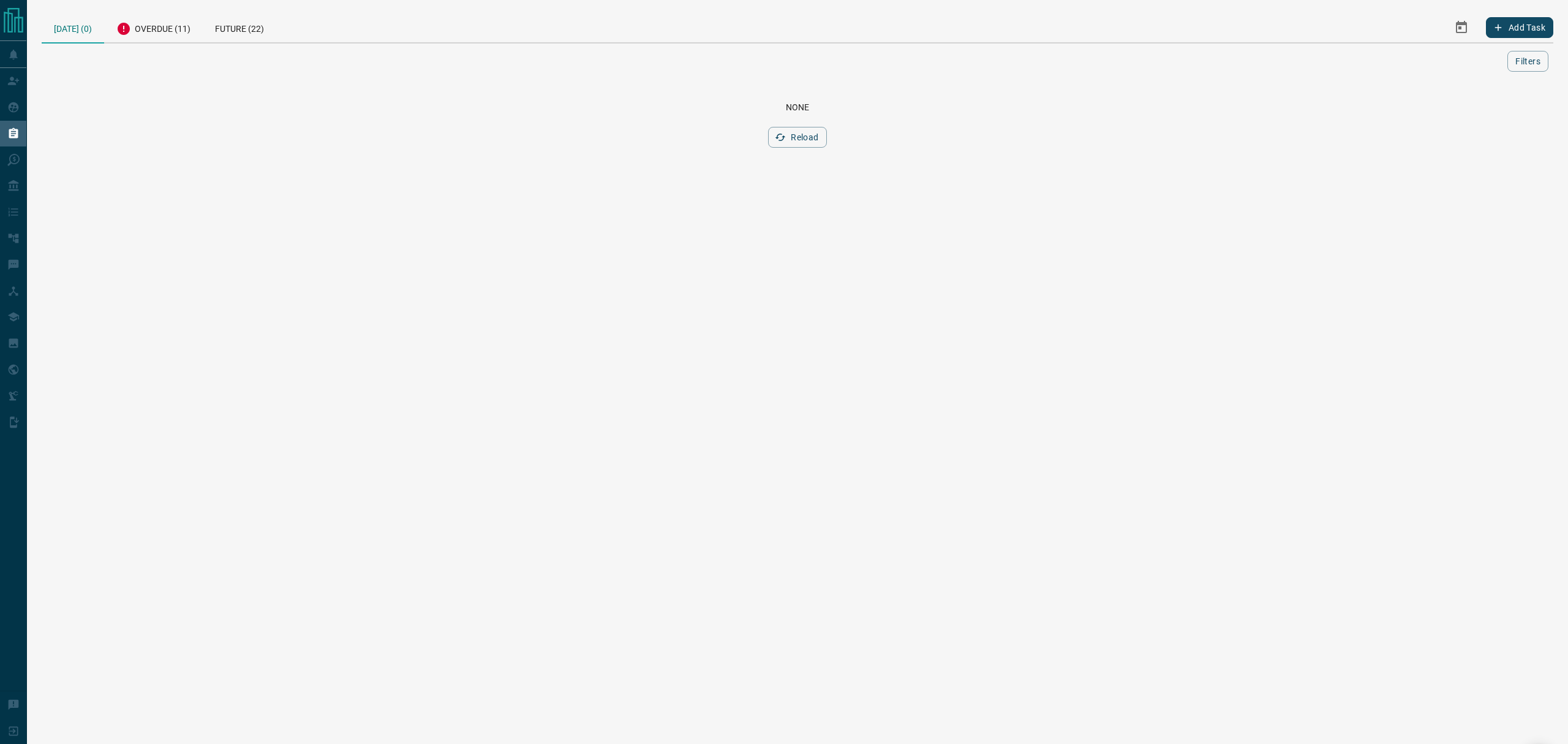
click at [779, 136] on icon "button" at bounding box center [780, 138] width 11 height 11
click at [790, 126] on div "None Reload" at bounding box center [797, 125] width 1512 height 74
click at [761, 159] on div "None Reload" at bounding box center [797, 125] width 1512 height 74
click at [792, 145] on button "Reload" at bounding box center [796, 138] width 58 height 21
